Goal: Task Accomplishment & Management: Use online tool/utility

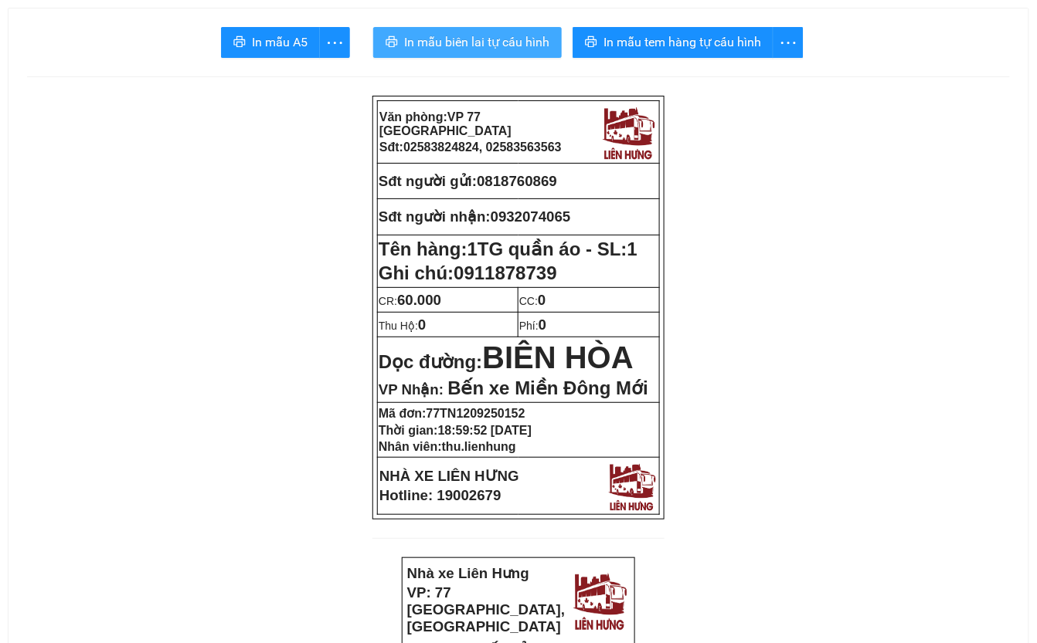
click at [511, 45] on span "In mẫu biên lai tự cấu hình" at bounding box center [476, 41] width 145 height 19
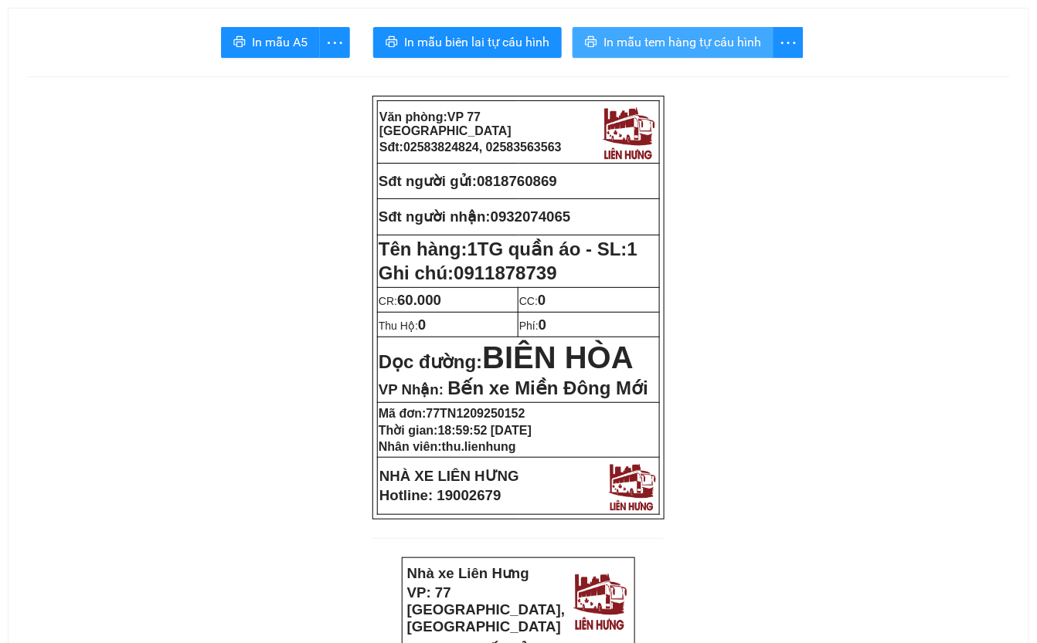
click at [706, 37] on span "In mẫu tem hàng tự cấu hình" at bounding box center [682, 41] width 158 height 19
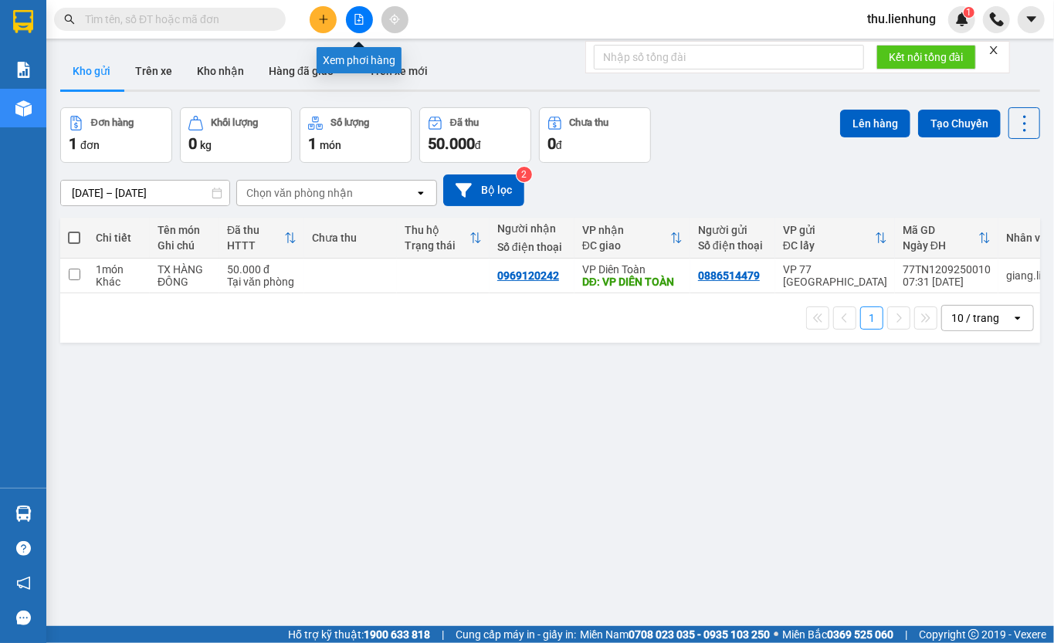
click at [355, 15] on icon "file-add" at bounding box center [359, 19] width 8 height 11
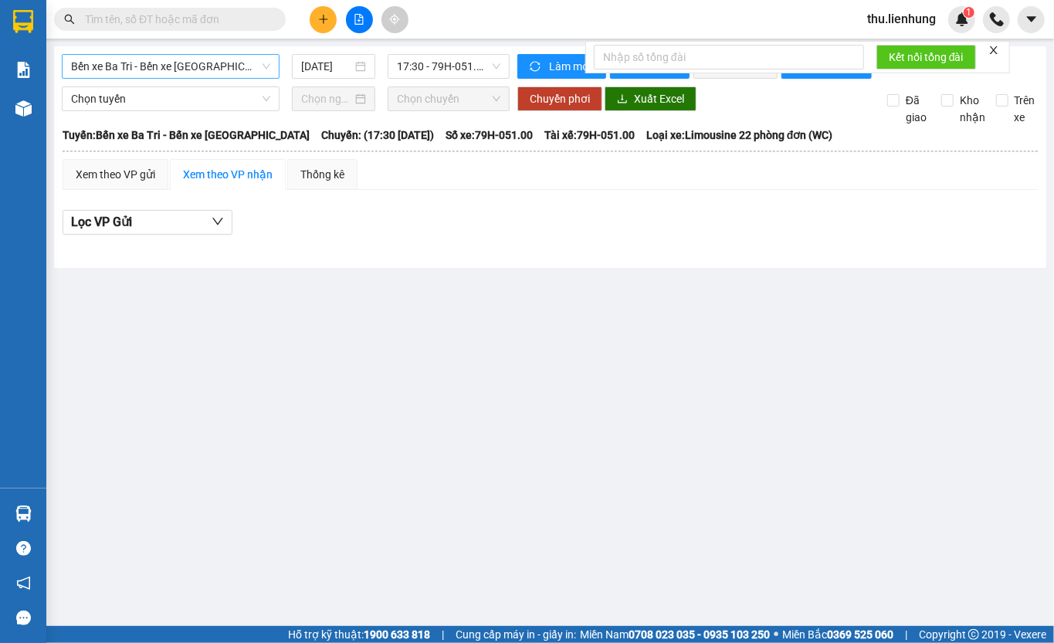
click at [133, 66] on span "Bến xe Ba Tri - Bến xe Vạn Ninh" at bounding box center [170, 66] width 199 height 23
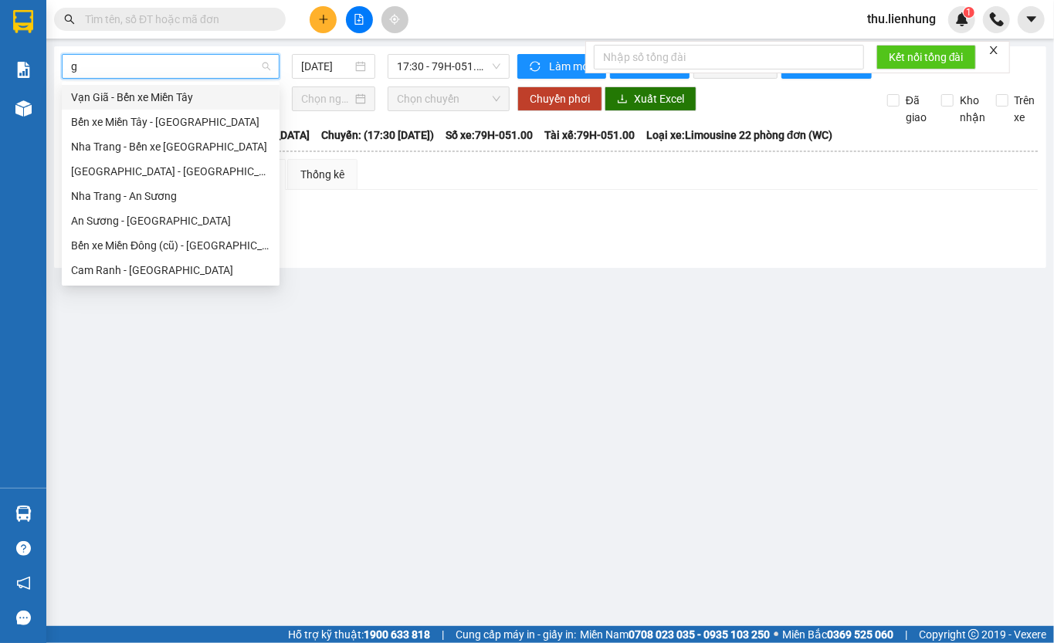
type input "ga"
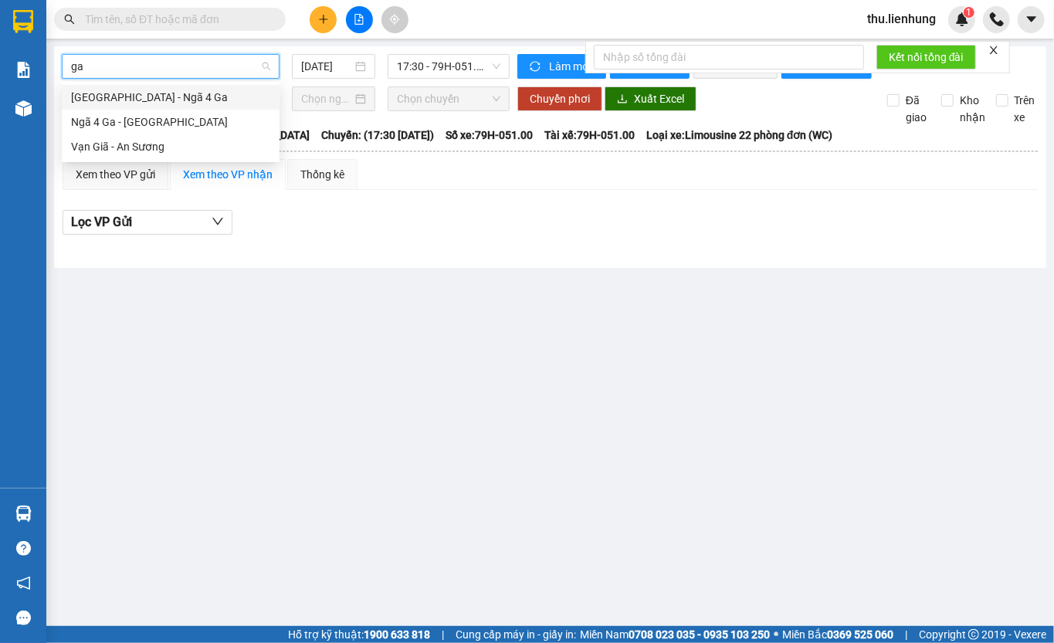
click at [154, 97] on div "Nha Trang - Ngã 4 Ga" at bounding box center [170, 97] width 199 height 17
type input "12/09/2025"
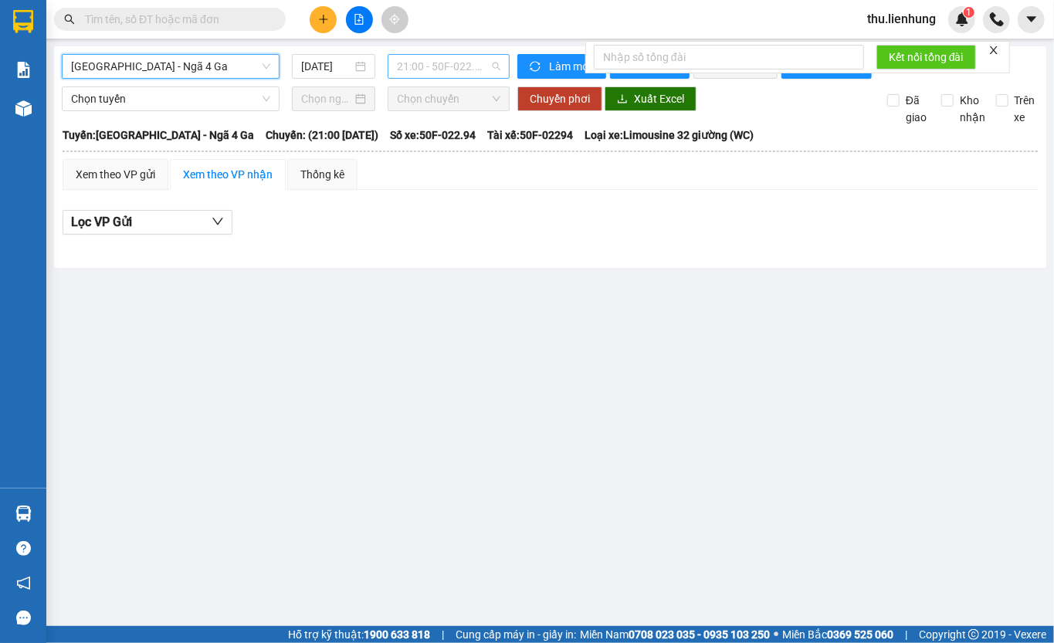
click at [423, 71] on span "21:00 - 50F-022.94" at bounding box center [449, 66] width 104 height 23
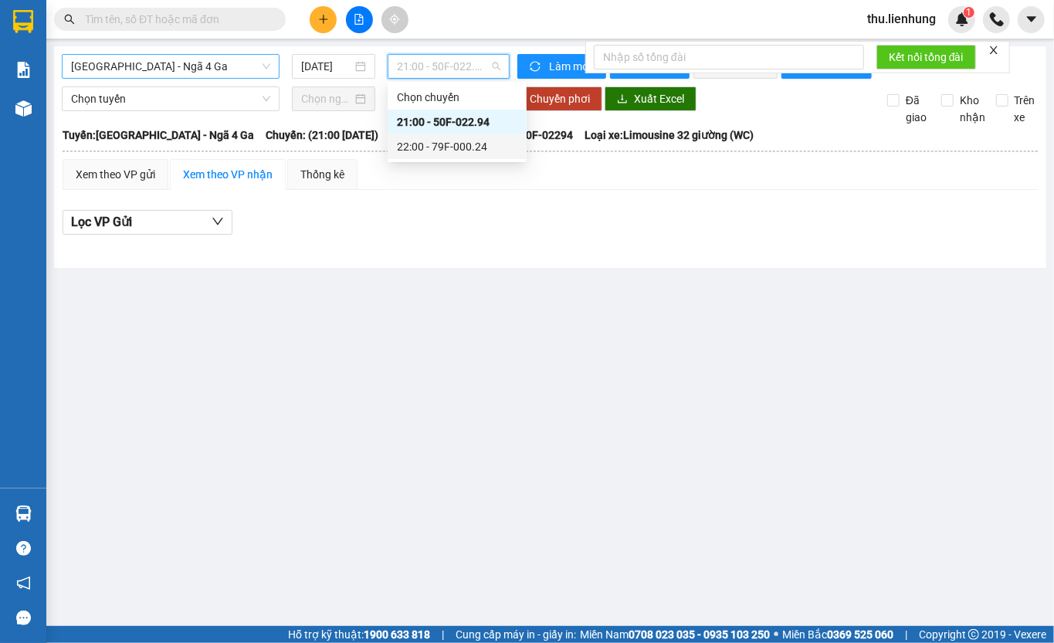
click at [412, 141] on div "22:00 - 79F-000.24" at bounding box center [457, 146] width 121 height 17
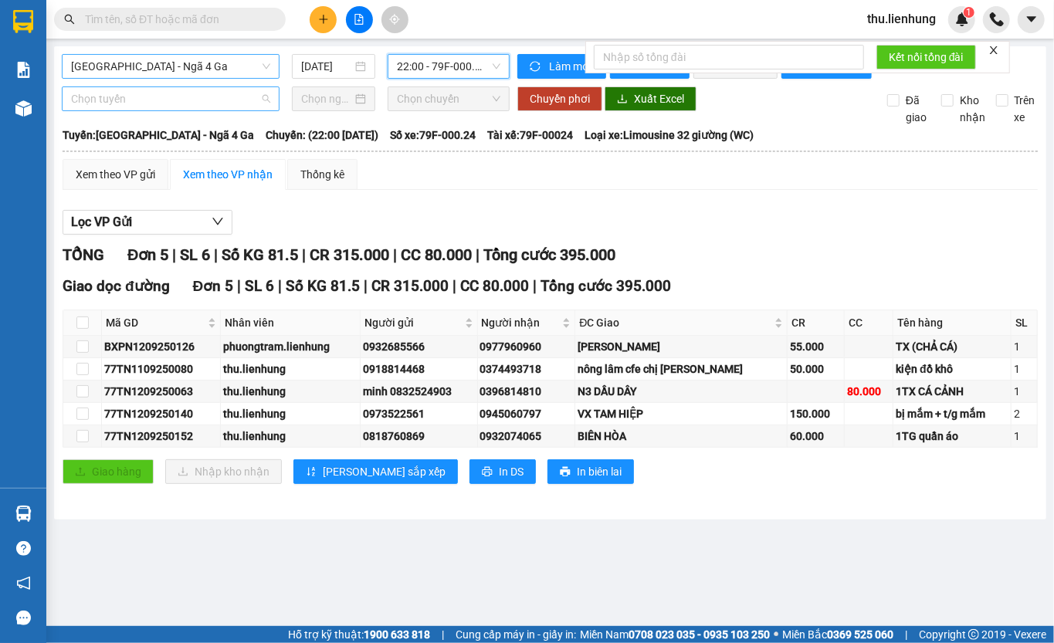
click at [131, 110] on span "Chọn tuyến" at bounding box center [170, 98] width 199 height 23
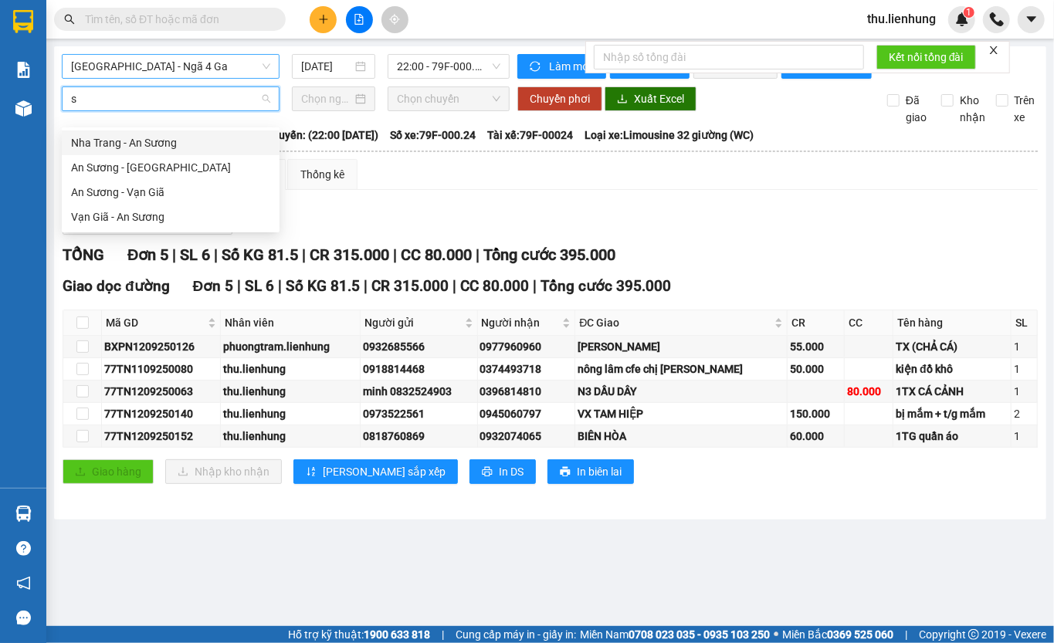
type input "su"
click at [146, 145] on div "Nha Trang - An Sương" at bounding box center [170, 142] width 199 height 17
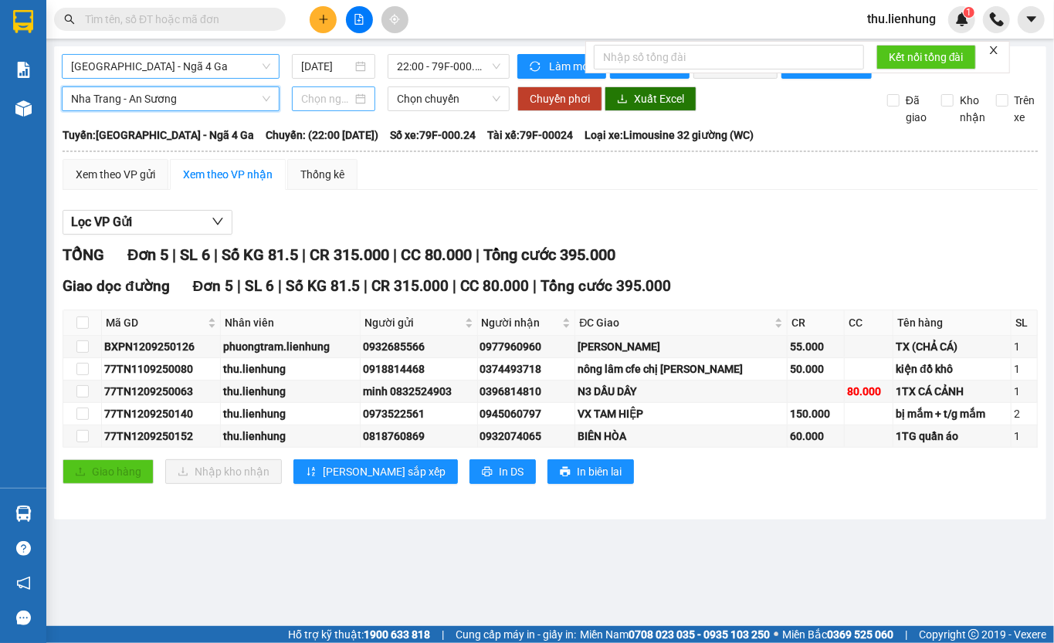
click at [347, 107] on input at bounding box center [326, 98] width 51 height 17
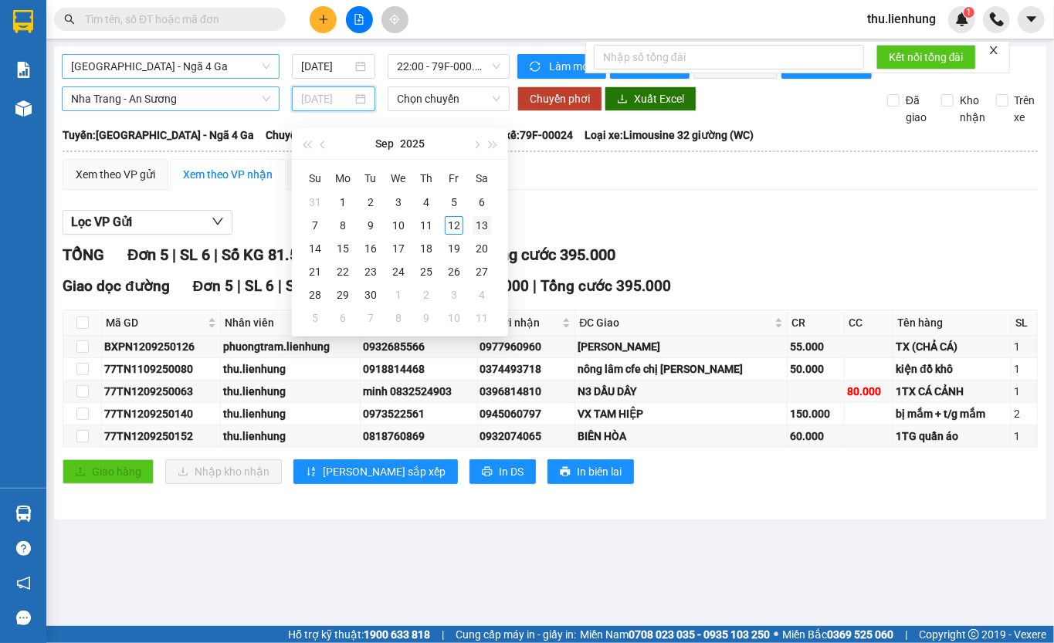
type input "13/09/2025"
click at [484, 222] on div "13" at bounding box center [482, 225] width 19 height 19
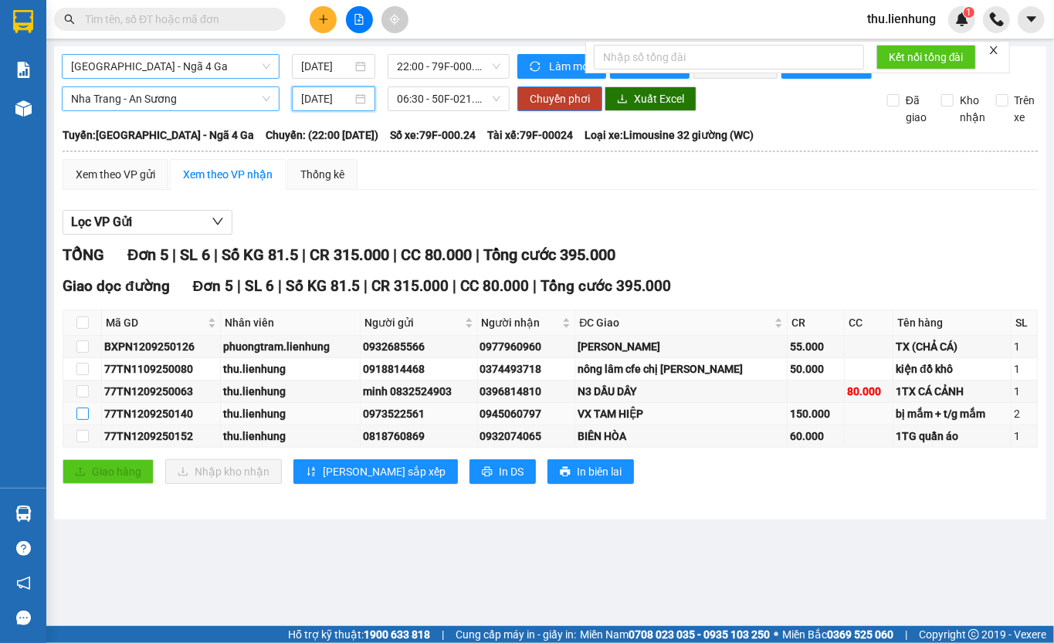
type input "13/09/2025"
click at [77, 420] on input "checkbox" at bounding box center [82, 414] width 12 height 12
checkbox input "true"
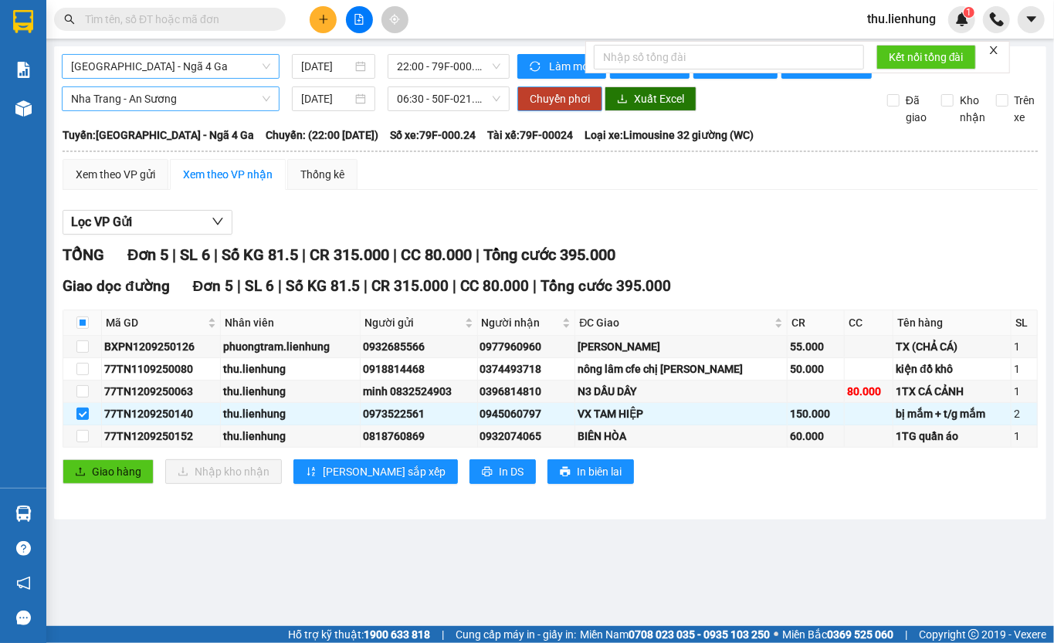
click at [559, 107] on span "Chuyển phơi" at bounding box center [560, 98] width 60 height 17
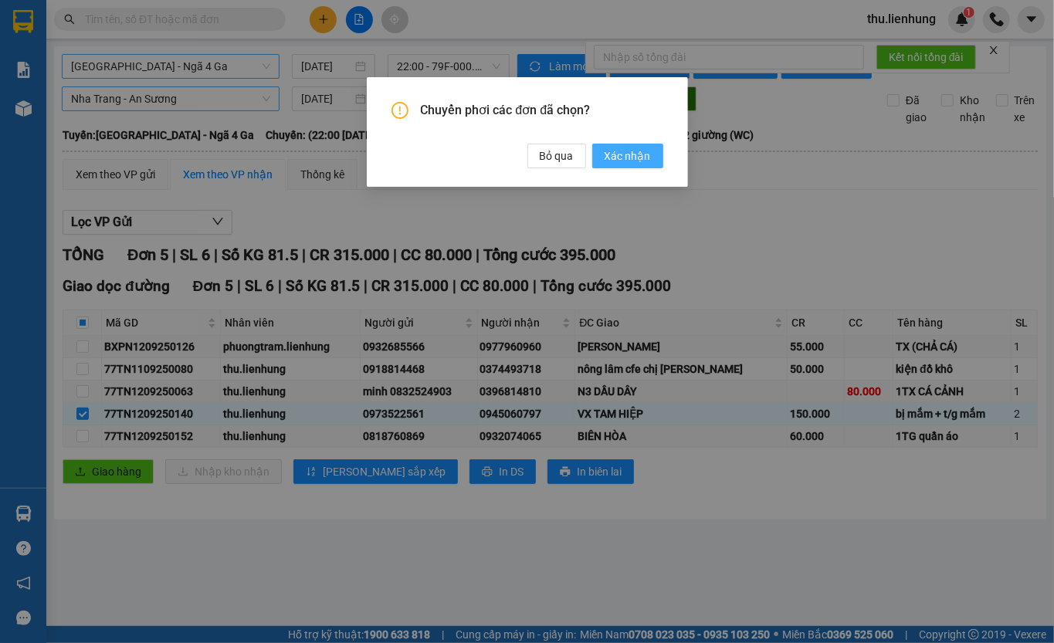
click at [615, 158] on span "Xác nhận" at bounding box center [628, 156] width 46 height 17
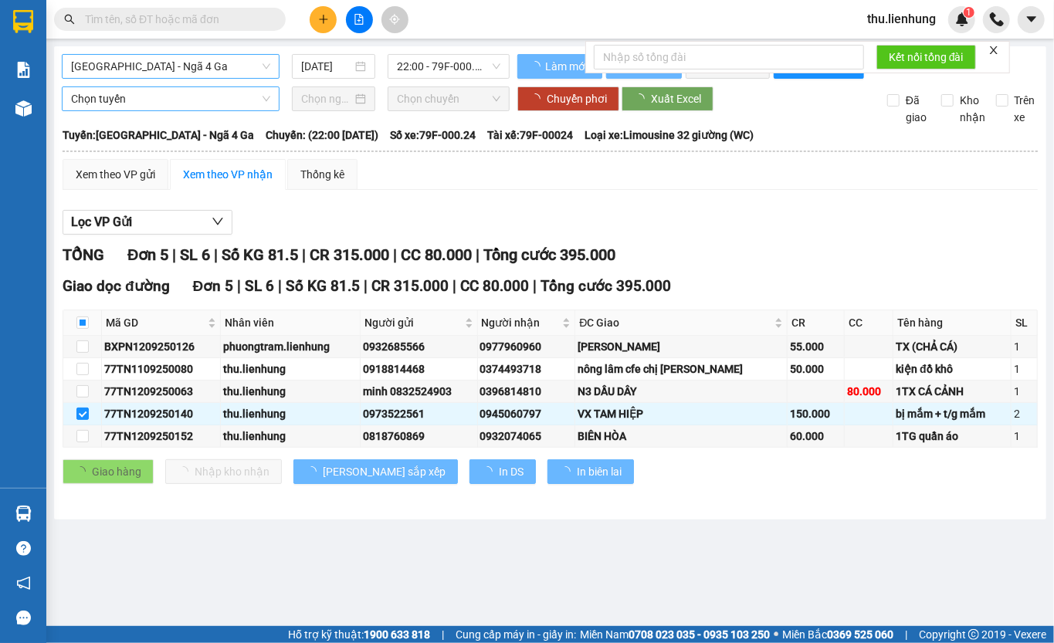
checkbox input "true"
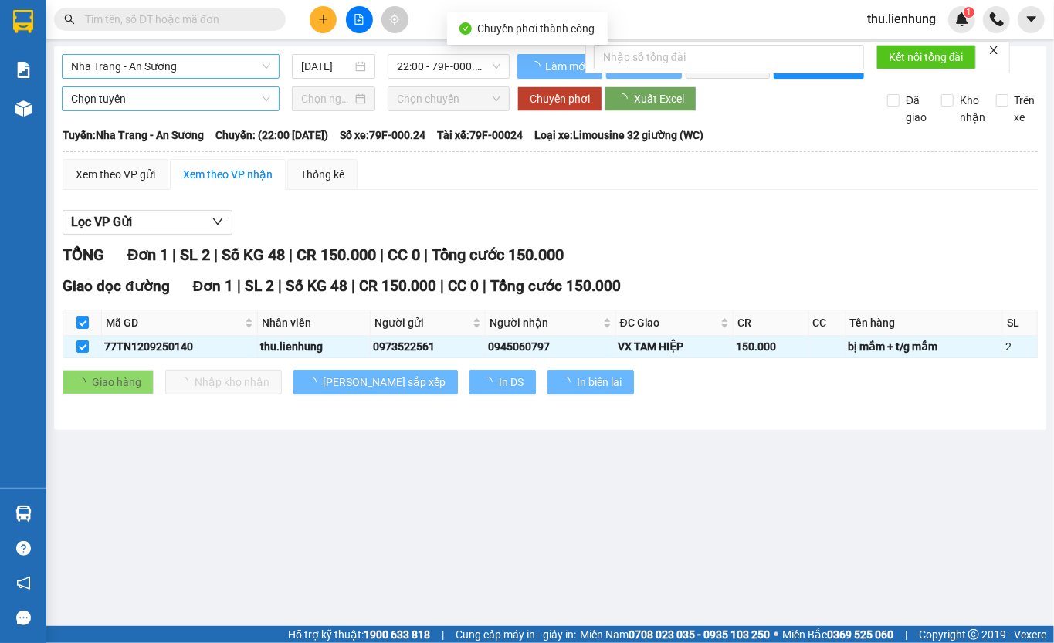
type input "13/09/2025"
checkbox input "false"
